Goal: Task Accomplishment & Management: Complete application form

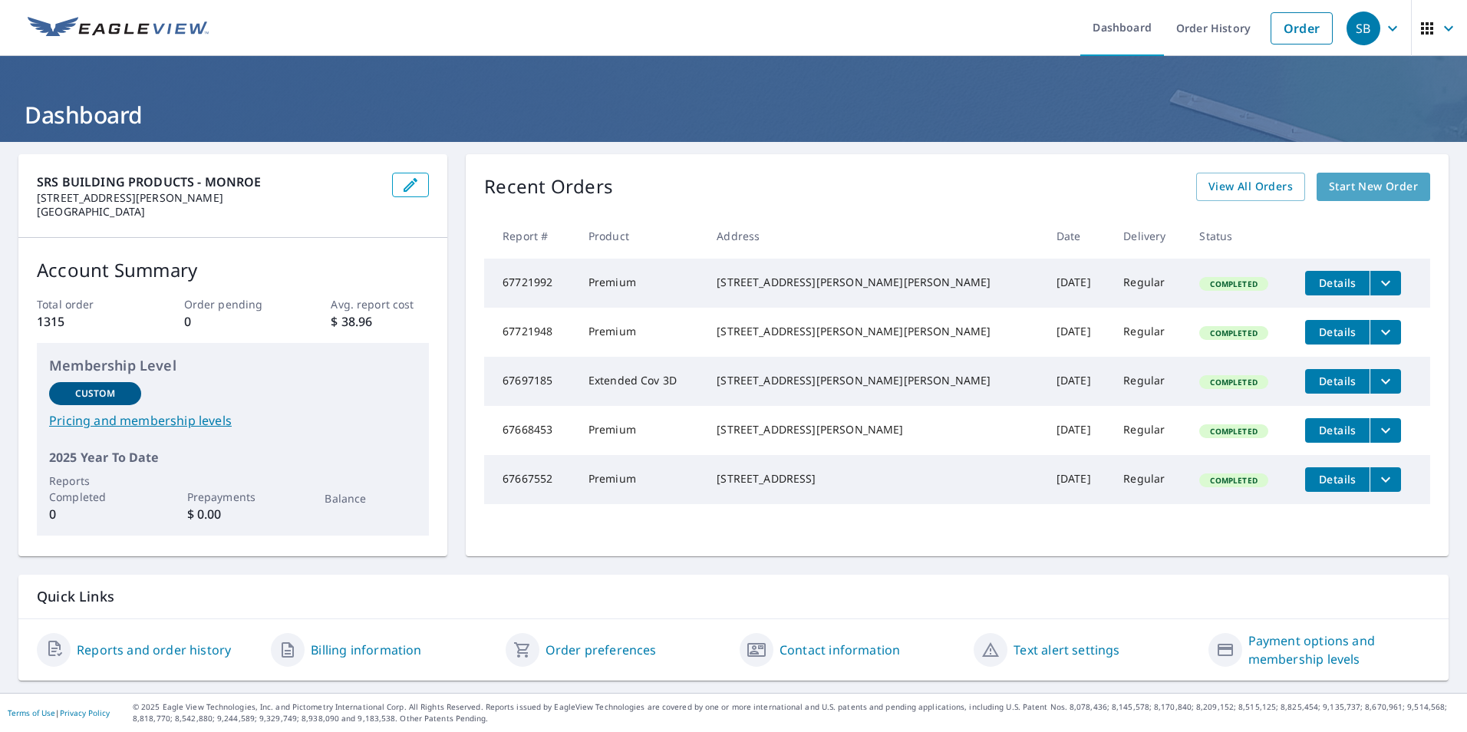
click at [1329, 196] on span "Start New Order" at bounding box center [1373, 186] width 89 height 19
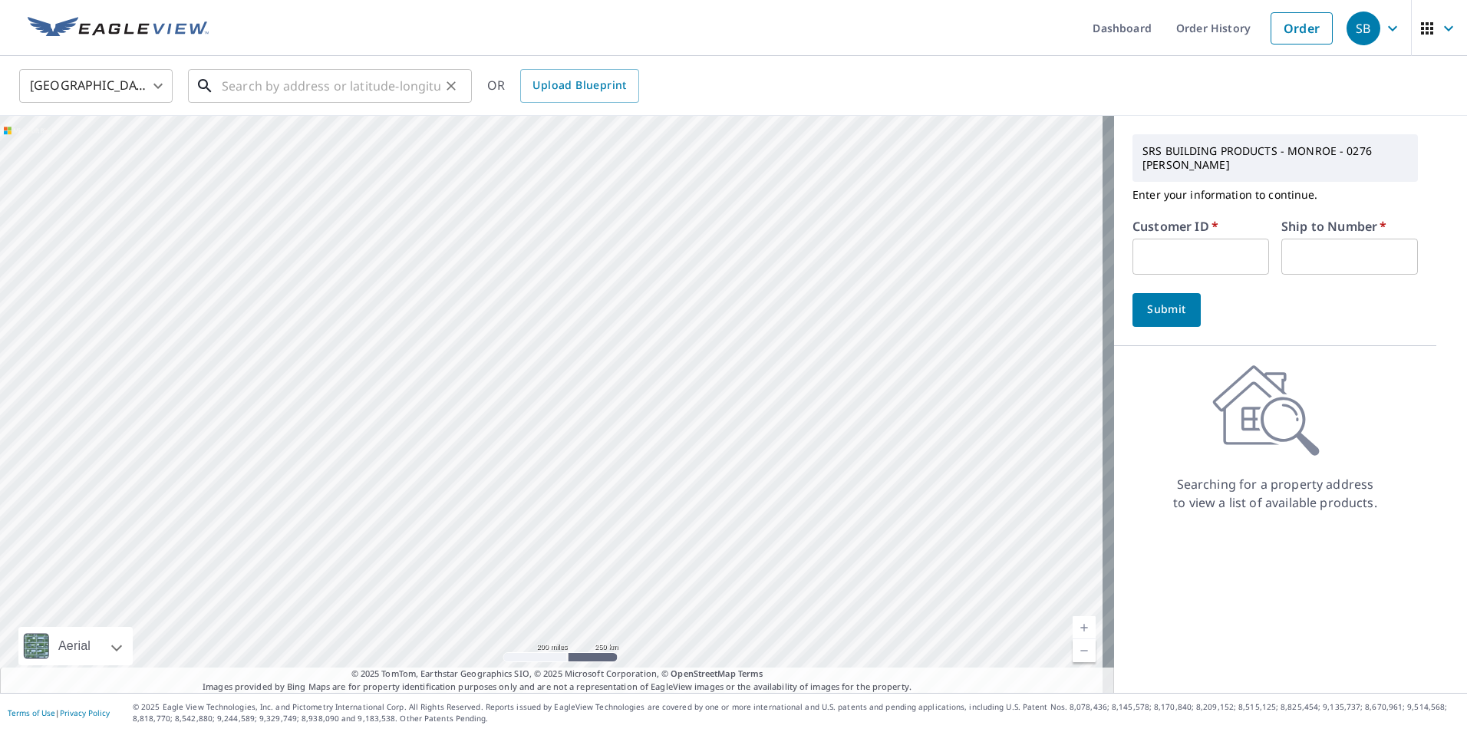
click at [259, 91] on input "text" at bounding box center [331, 85] width 219 height 43
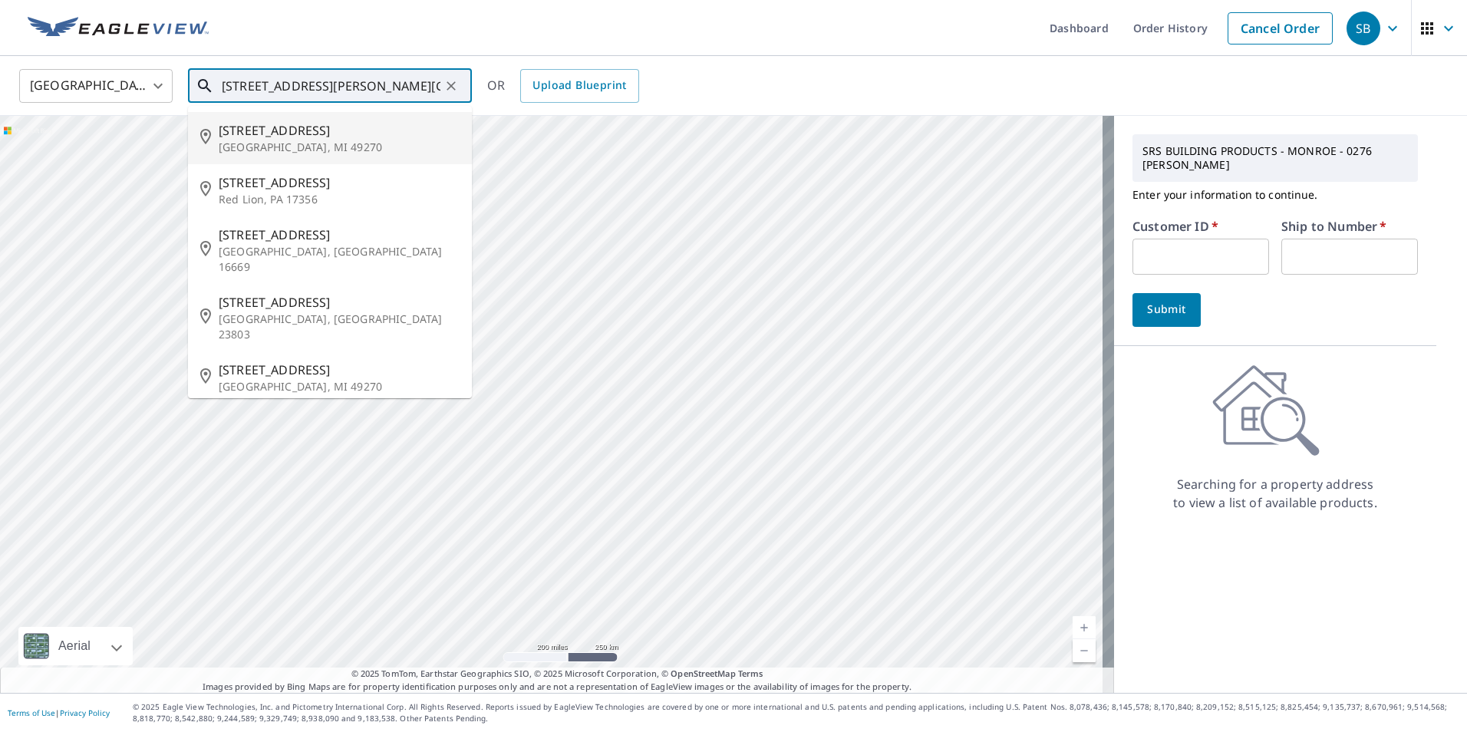
click at [305, 133] on span "[STREET_ADDRESS]" at bounding box center [339, 130] width 241 height 18
type input "[STREET_ADDRESS]"
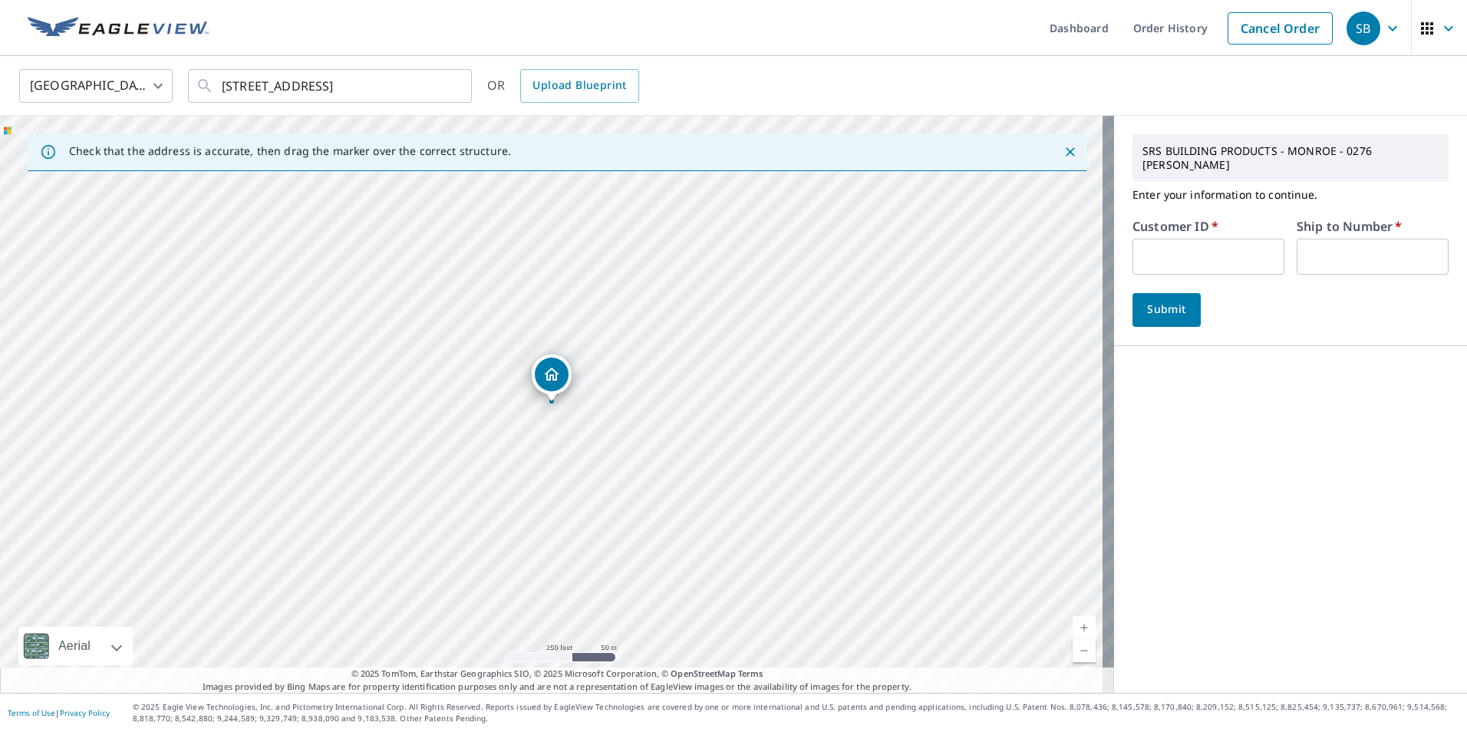
click at [1163, 239] on input "text" at bounding box center [1209, 257] width 152 height 36
type input "clinth"
type input "1"
click at [1152, 300] on span "Submit" at bounding box center [1167, 309] width 44 height 19
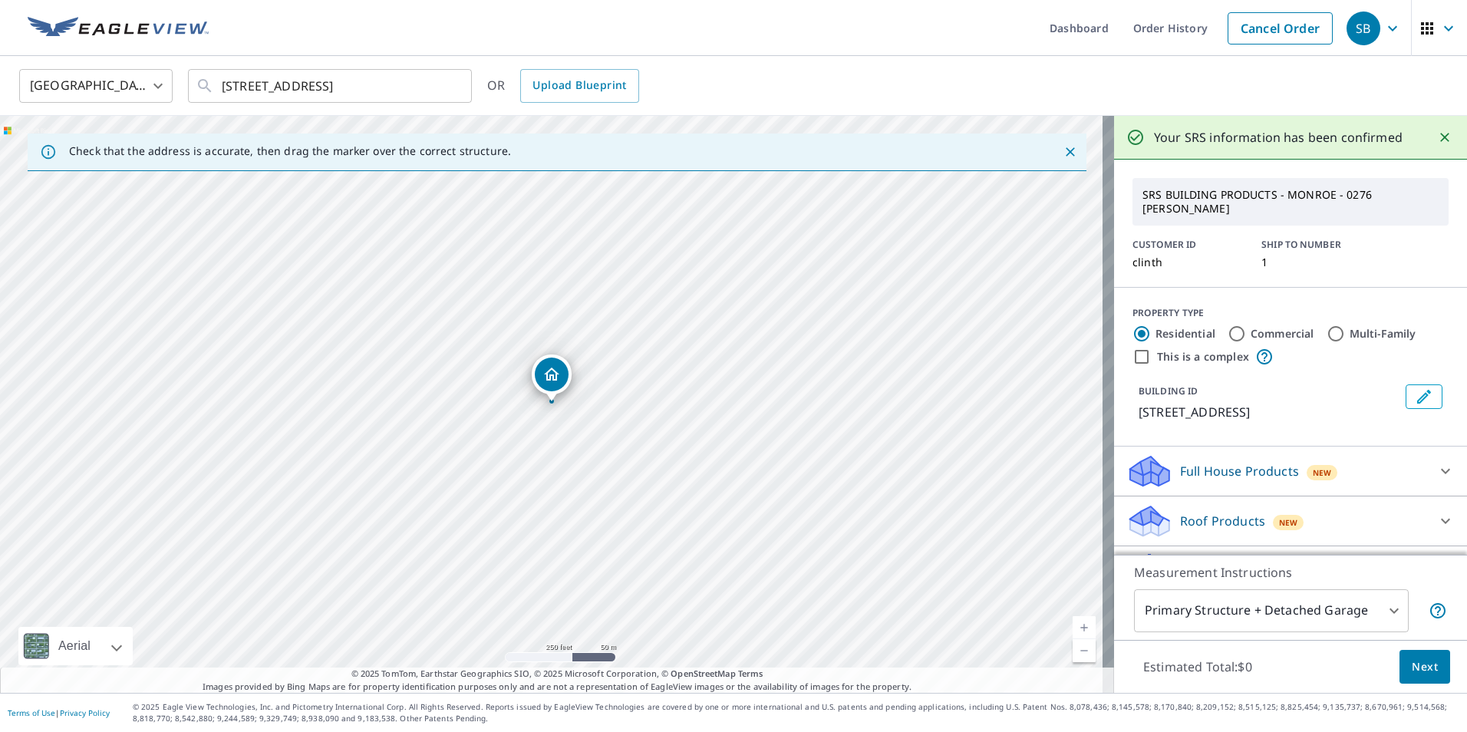
scroll to position [78, 0]
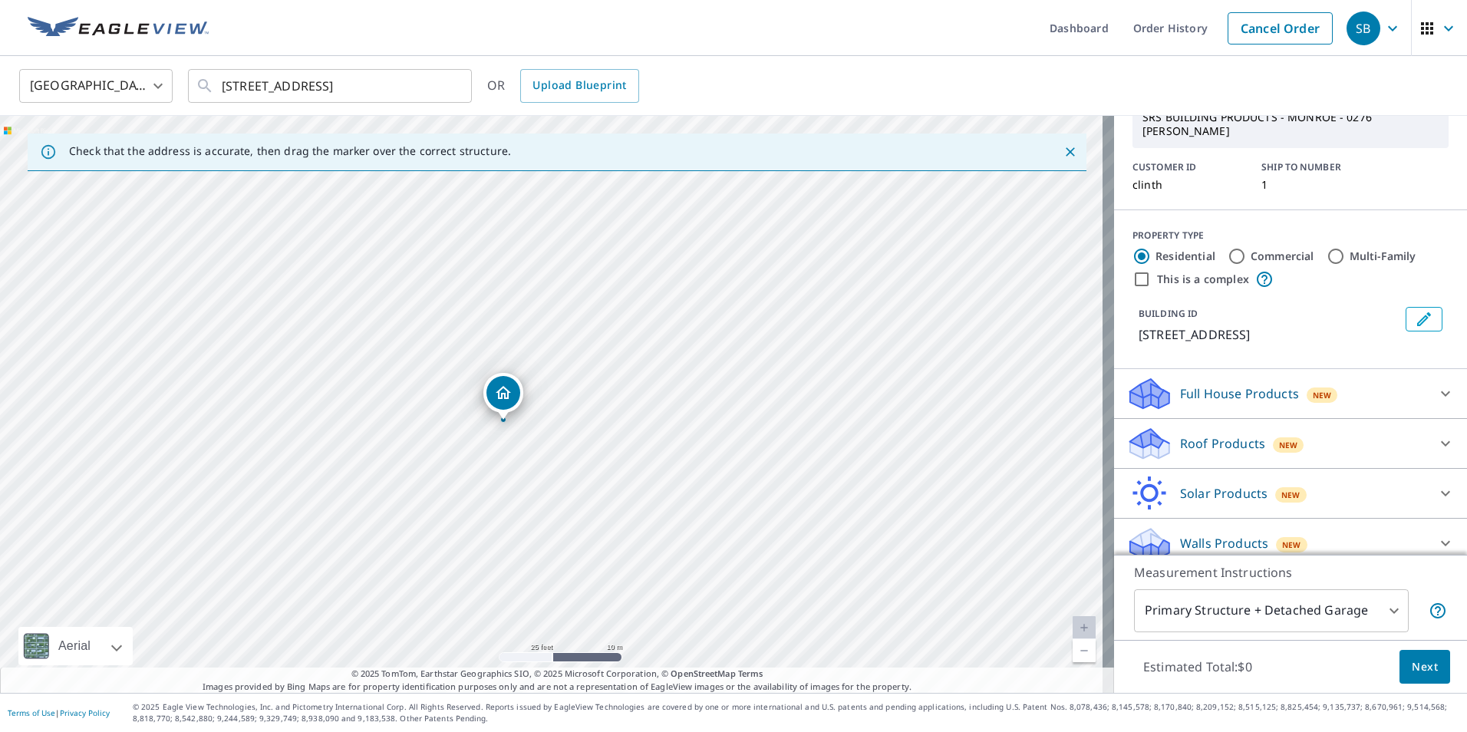
drag, startPoint x: 471, startPoint y: 434, endPoint x: 550, endPoint y: 450, distance: 80.7
click at [549, 451] on div "[STREET_ADDRESS]" at bounding box center [557, 404] width 1114 height 577
